Goal: Task Accomplishment & Management: Complete application form

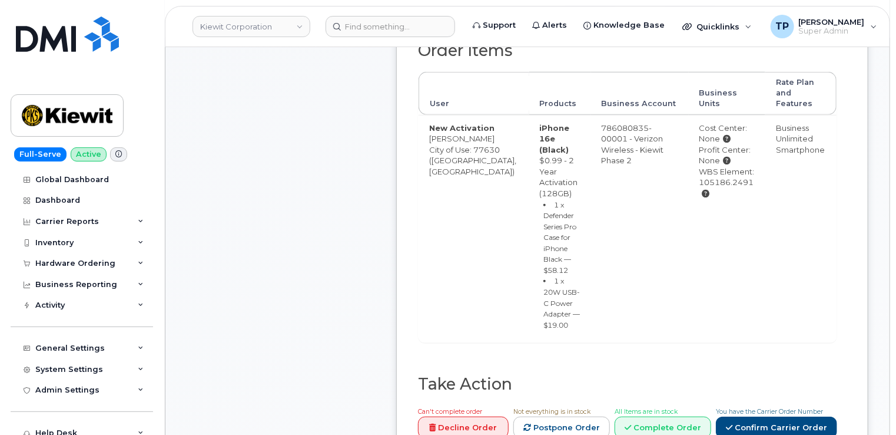
scroll to position [412, 0]
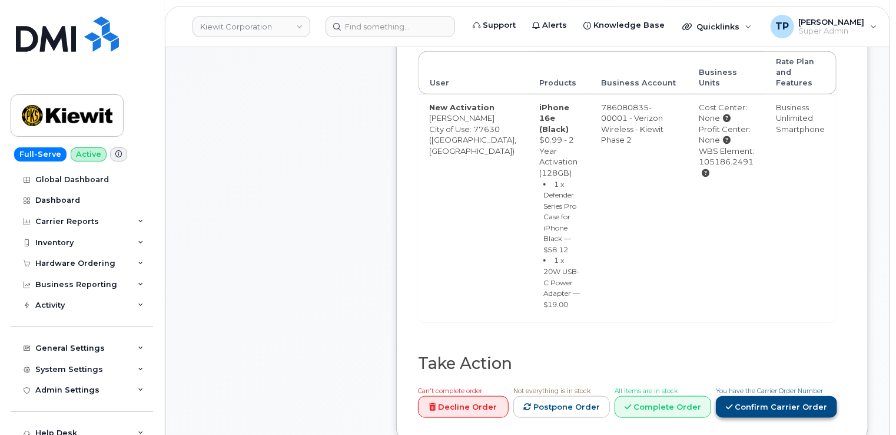
click at [792, 396] on link "Confirm Carrier Order" at bounding box center [776, 407] width 121 height 22
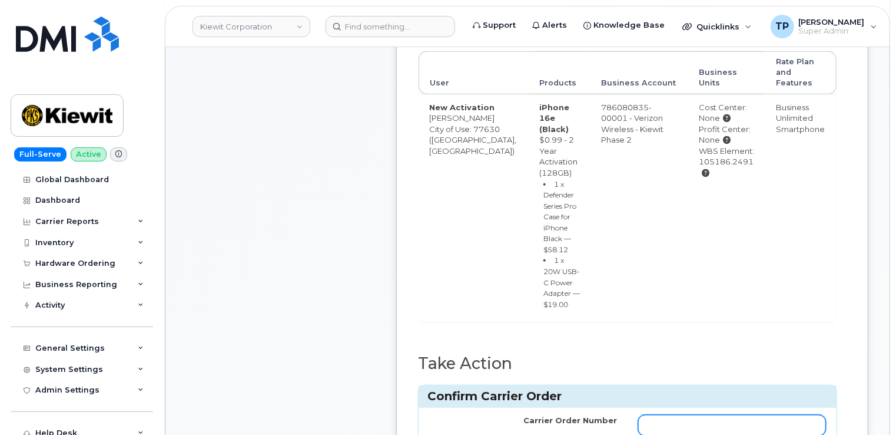
click at [662, 414] on input "Carrier Order Number" at bounding box center [732, 424] width 188 height 21
paste input "https://mandrillapp.com/track/click/31134018/myserve.ca?p=eyJzIjoiVWphTUI4eWZXZ…"
paste input "MB3000595806188"
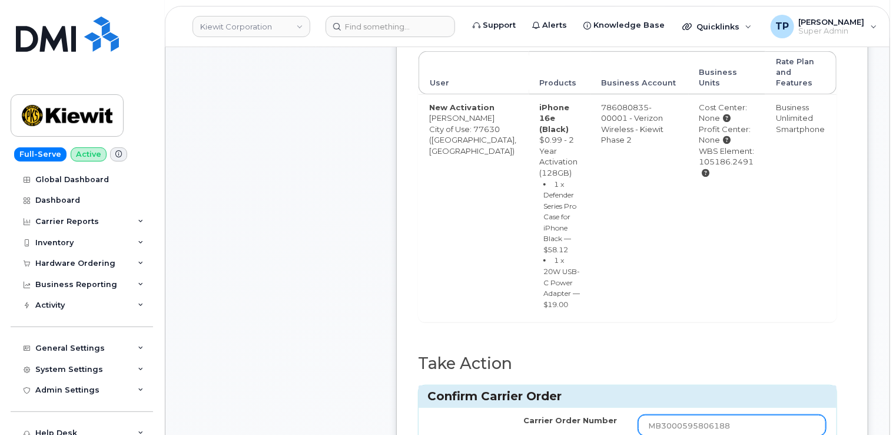
type input "MB3000595806188"
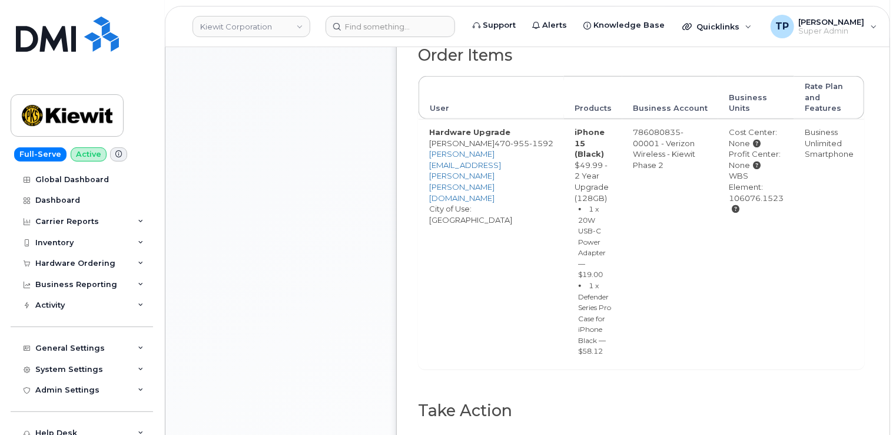
scroll to position [648, 0]
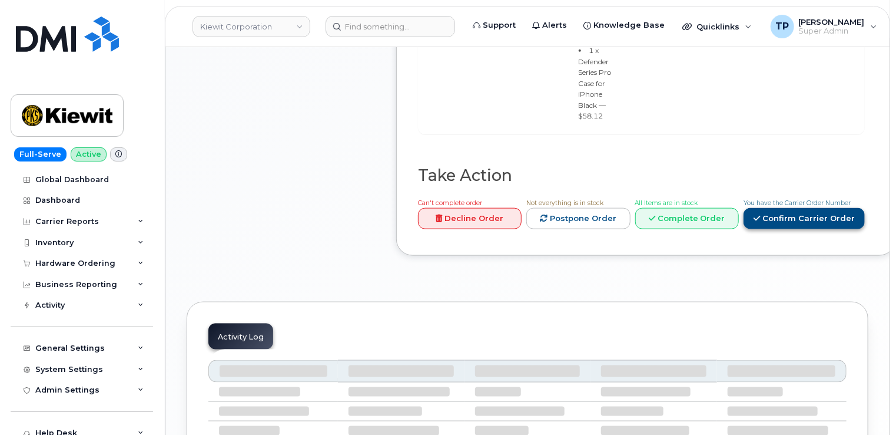
click at [799, 230] on link "Confirm Carrier Order" at bounding box center [804, 219] width 121 height 22
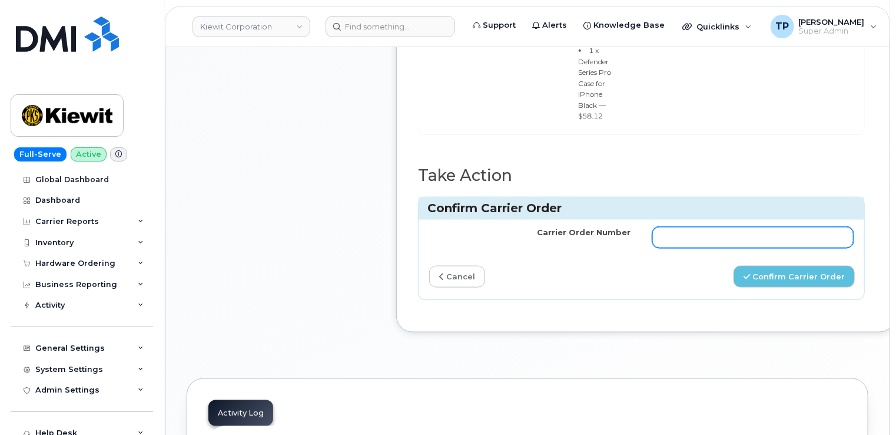
click at [715, 248] on input "Carrier Order Number" at bounding box center [753, 237] width 202 height 21
paste input "MB1000502937471"
type input "MB1000502937471"
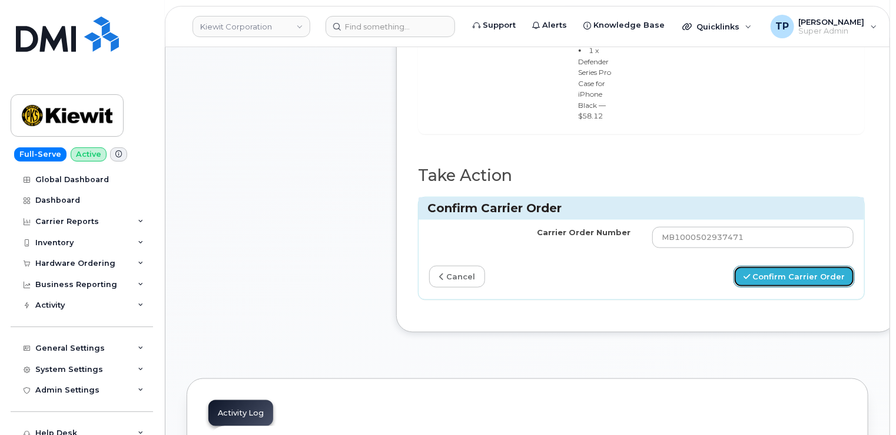
click at [793, 287] on button "Confirm Carrier Order" at bounding box center [794, 277] width 121 height 22
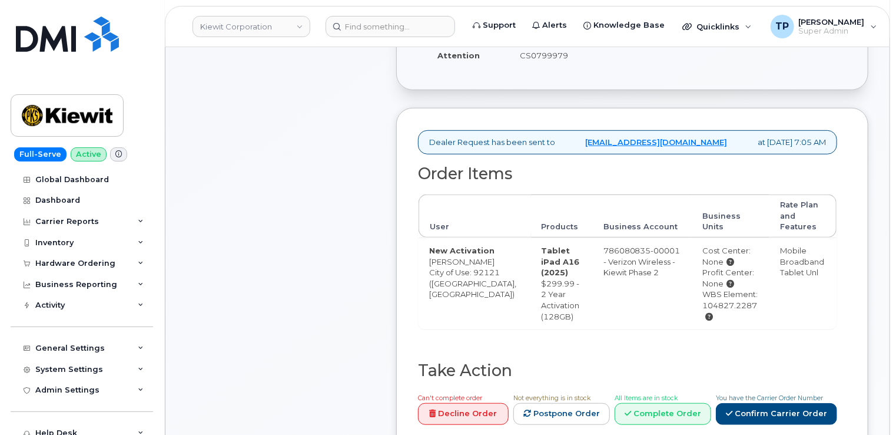
scroll to position [471, 0]
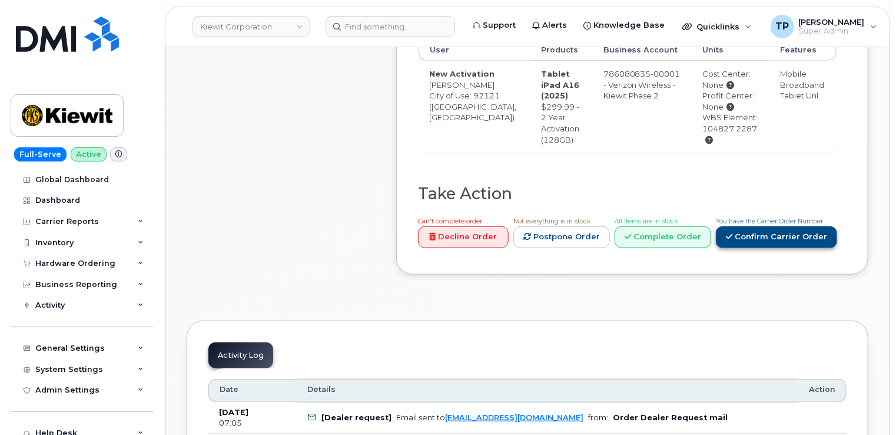
click at [782, 238] on link "Confirm Carrier Order" at bounding box center [776, 237] width 121 height 22
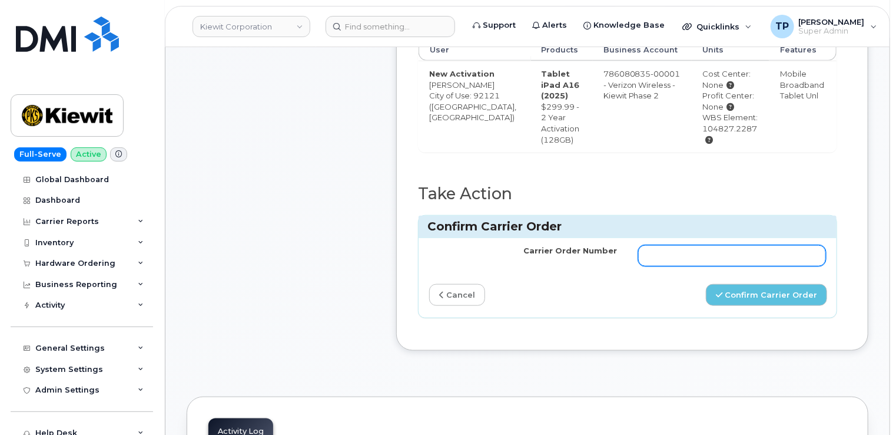
click at [739, 258] on input "Carrier Order Number" at bounding box center [732, 255] width 188 height 21
paste input "MB3000595791835"
type input "MB3000595791835"
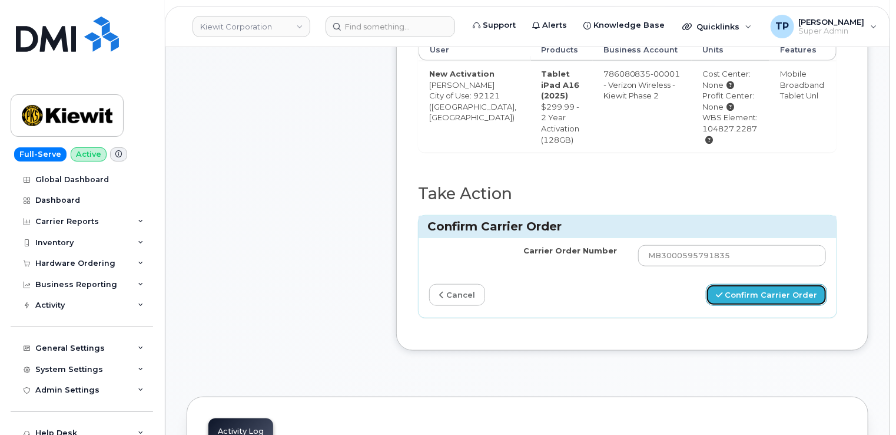
click at [754, 306] on button "Confirm Carrier Order" at bounding box center [766, 295] width 121 height 22
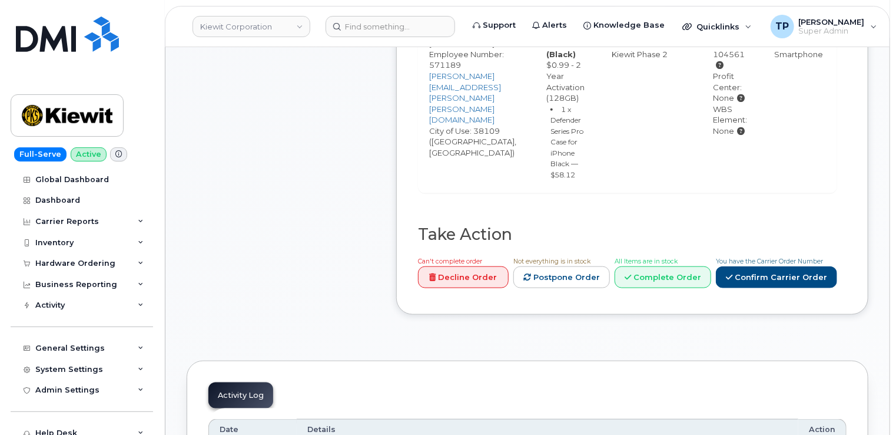
scroll to position [530, 0]
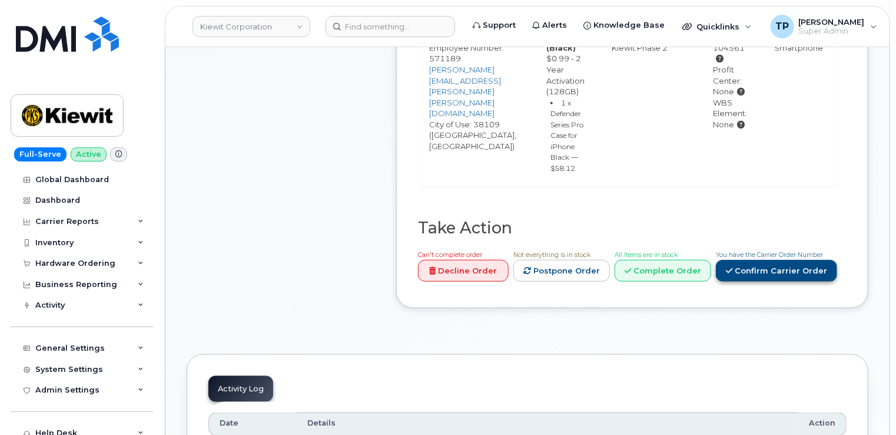
click at [770, 270] on link "Confirm Carrier Order" at bounding box center [776, 271] width 121 height 22
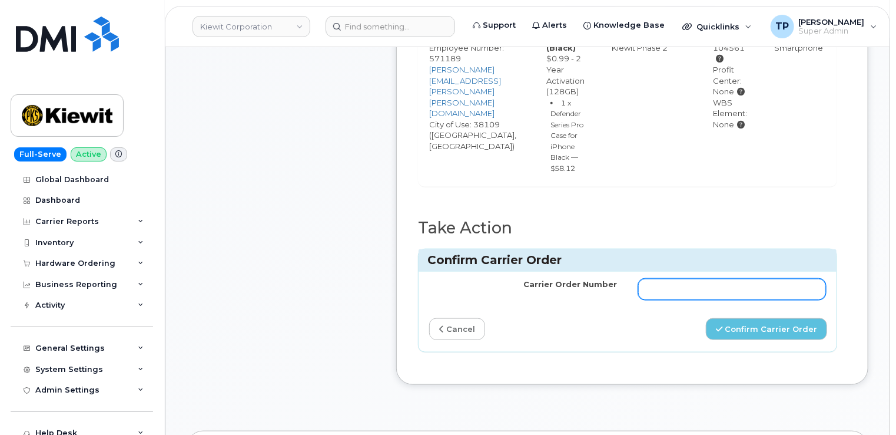
click at [744, 281] on input "Carrier Order Number" at bounding box center [732, 288] width 188 height 21
paste input "MB1000503005792"
type input "MB1000503005792"
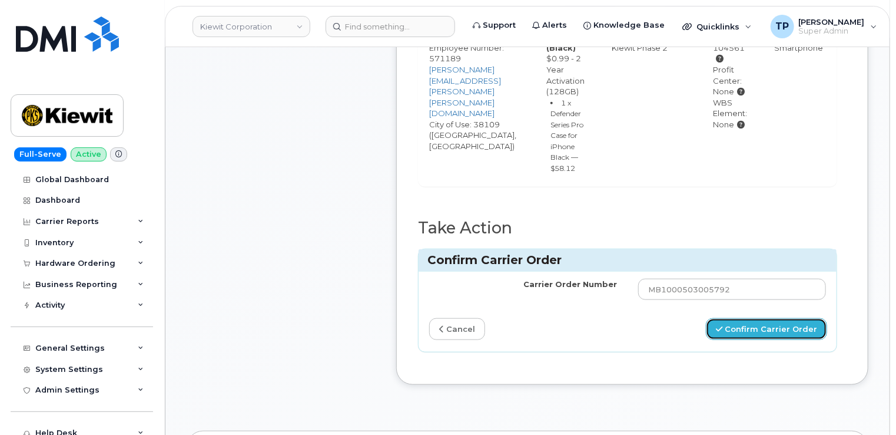
click at [775, 327] on button "Confirm Carrier Order" at bounding box center [766, 329] width 121 height 22
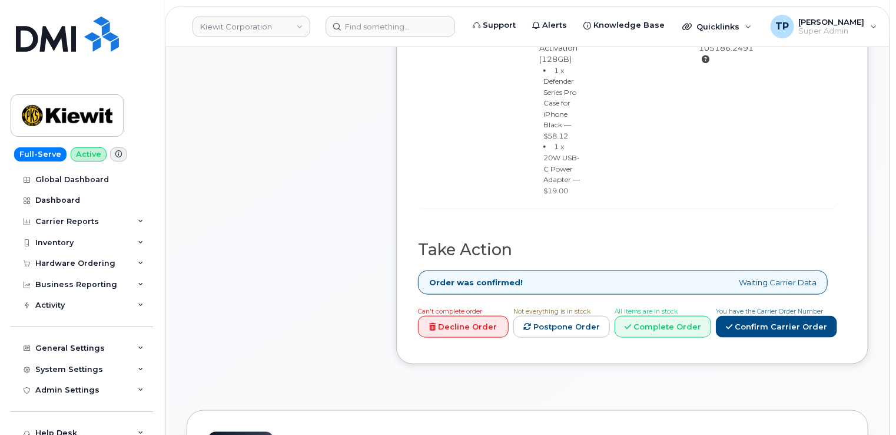
scroll to position [648, 0]
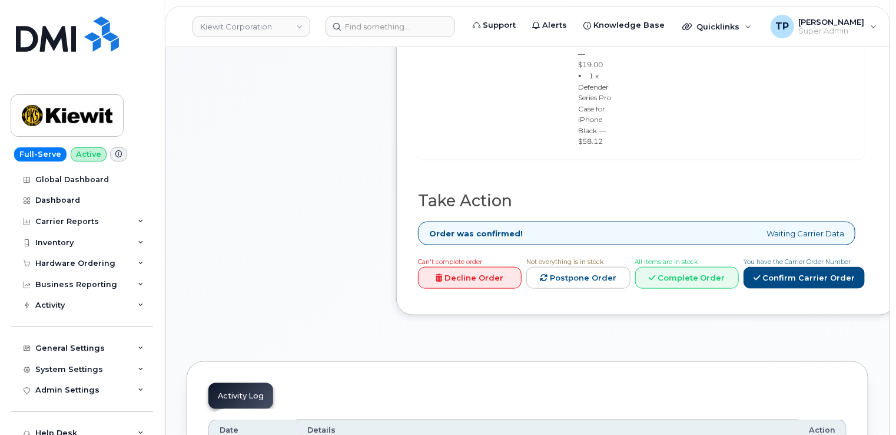
scroll to position [707, 0]
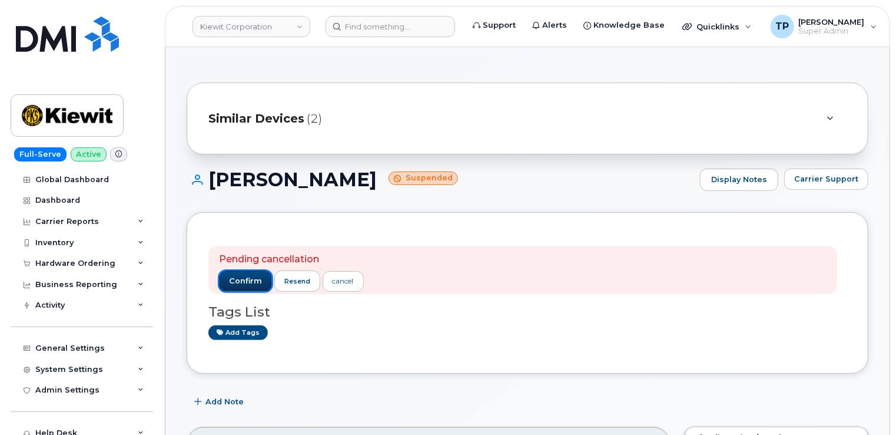
click at [250, 284] on span "confirm" at bounding box center [245, 281] width 33 height 11
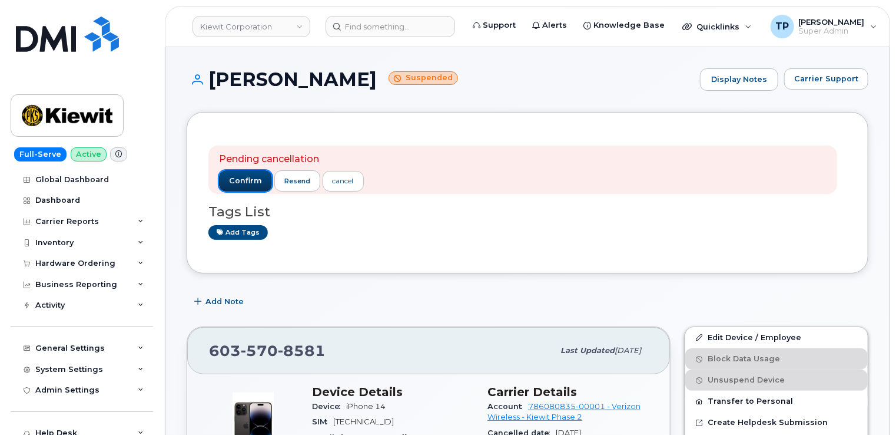
click at [245, 183] on span "confirm" at bounding box center [245, 180] width 33 height 11
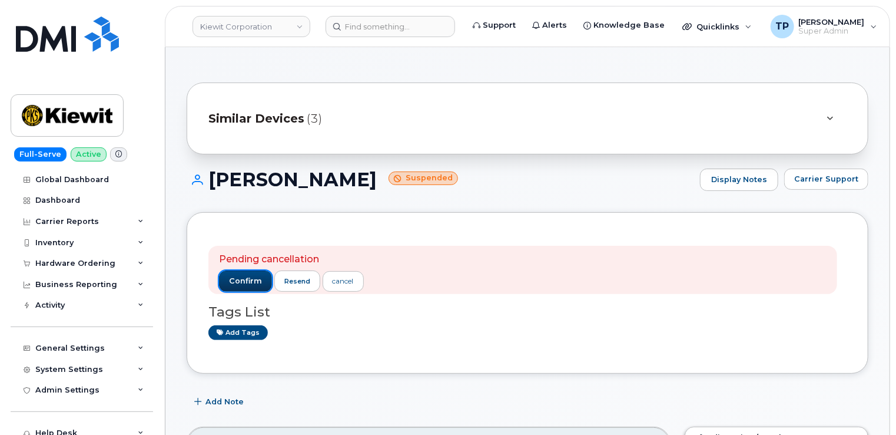
click at [252, 279] on span "confirm" at bounding box center [245, 281] width 33 height 11
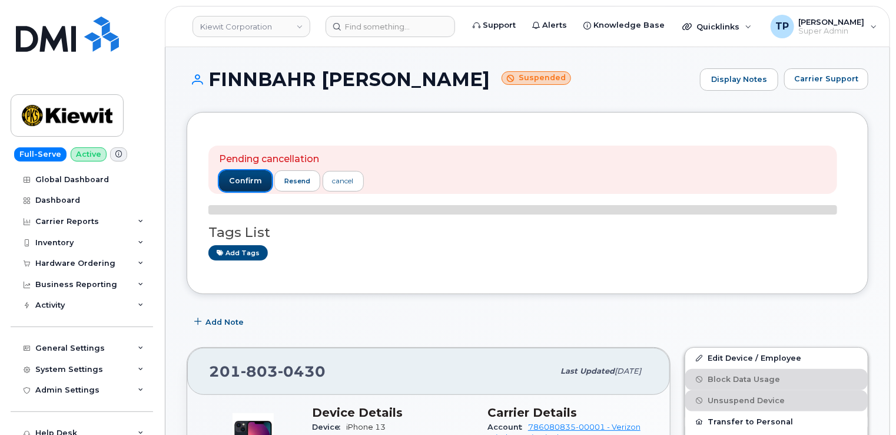
click at [239, 181] on span "confirm" at bounding box center [245, 180] width 33 height 11
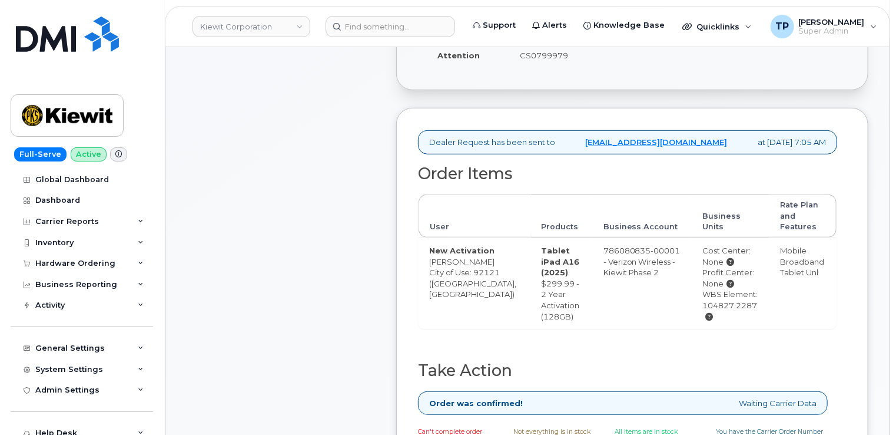
scroll to position [412, 0]
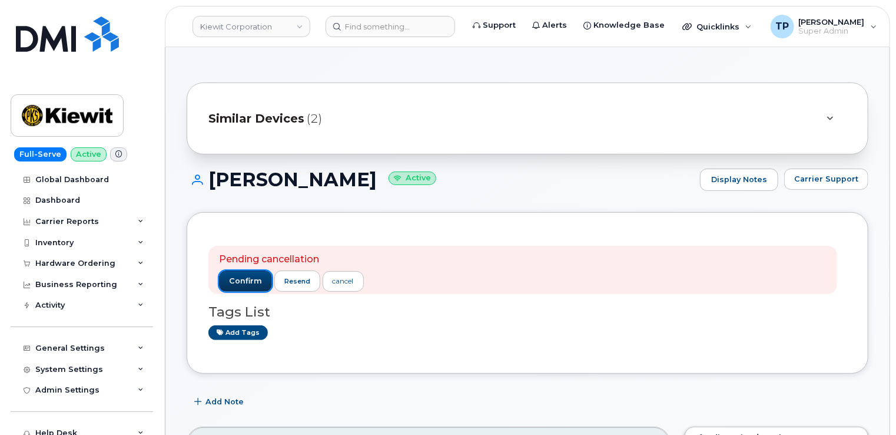
click at [250, 277] on span "confirm" at bounding box center [245, 281] width 33 height 11
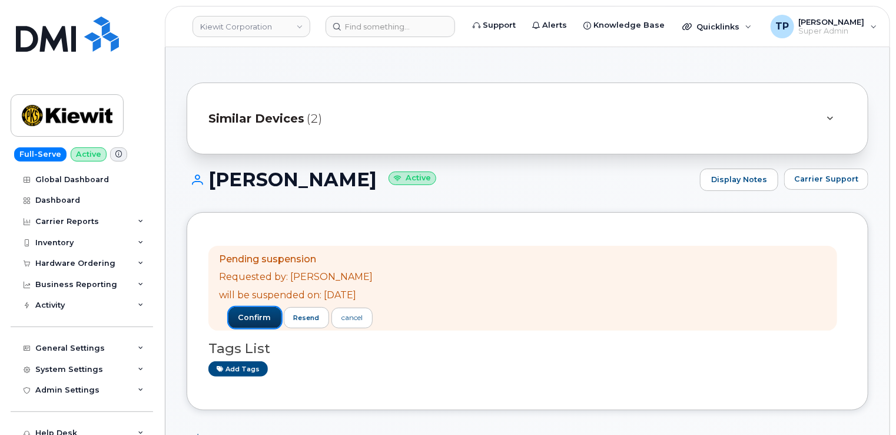
click at [268, 319] on span "confirm" at bounding box center [254, 317] width 33 height 11
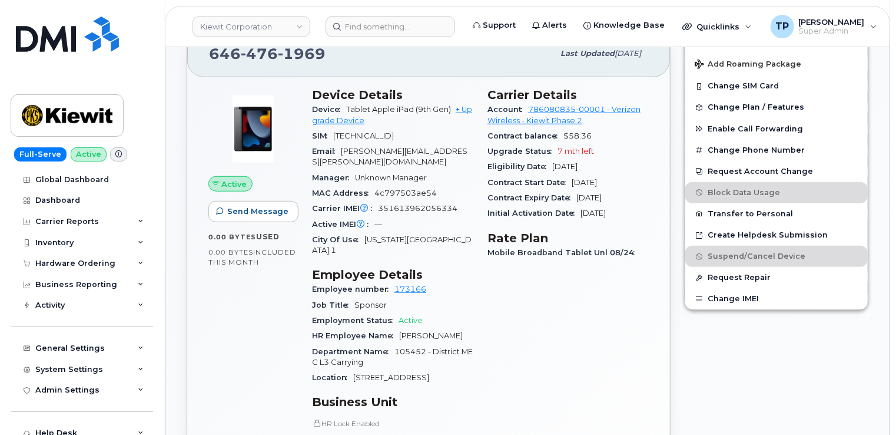
scroll to position [353, 0]
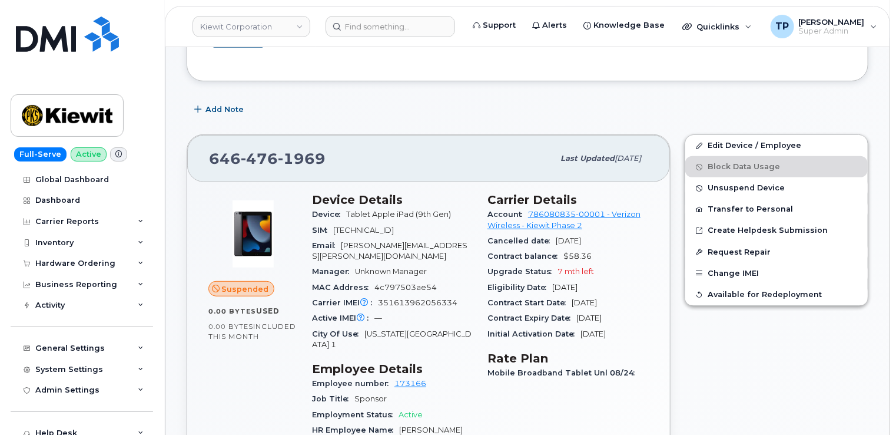
scroll to position [294, 0]
